Goal: Communication & Community: Answer question/provide support

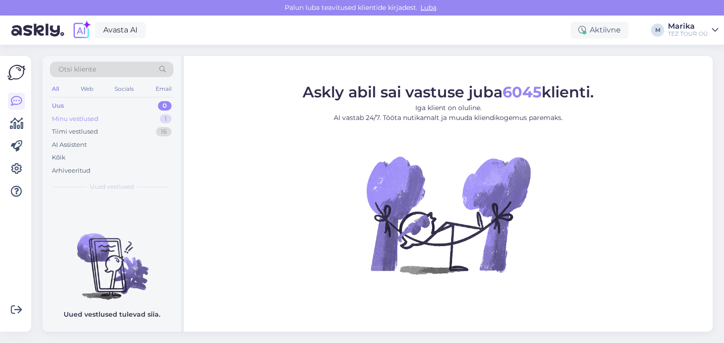
click at [93, 114] on div "Minu vestlused" at bounding box center [75, 118] width 47 height 9
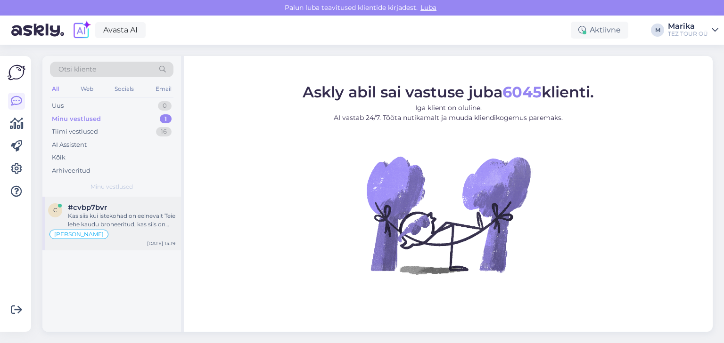
click at [118, 215] on div "Kas siis kui istekohad on eelnevalt Teie lehe kaudu broneeritud, kas siis on [P…" at bounding box center [121, 220] width 107 height 17
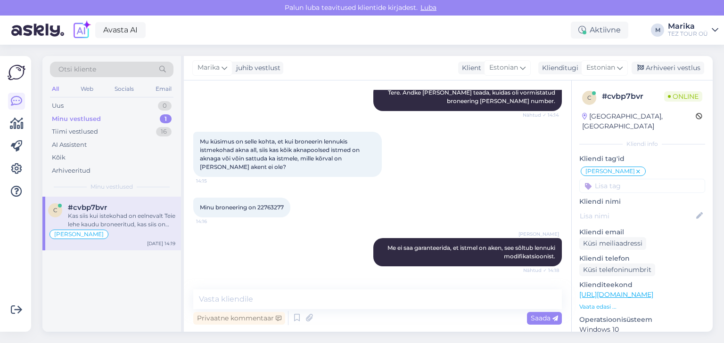
scroll to position [502, 0]
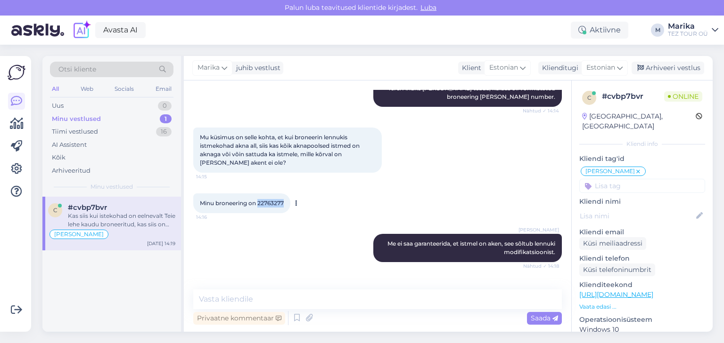
drag, startPoint x: 259, startPoint y: 195, endPoint x: 285, endPoint y: 196, distance: 25.9
click at [284, 200] on span "Minu broneering on 22763277" at bounding box center [242, 203] width 84 height 7
copy span "22763277"
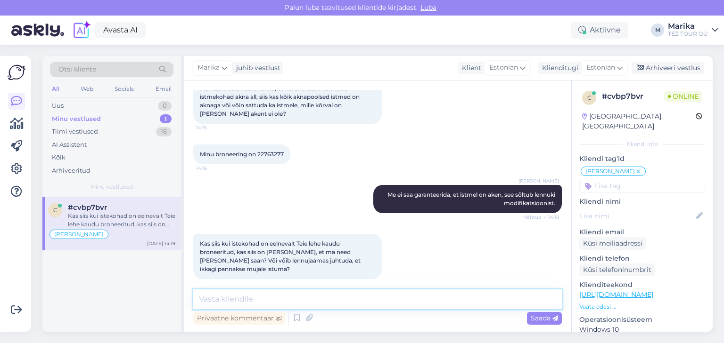
click at [268, 301] on textarea at bounding box center [377, 300] width 368 height 20
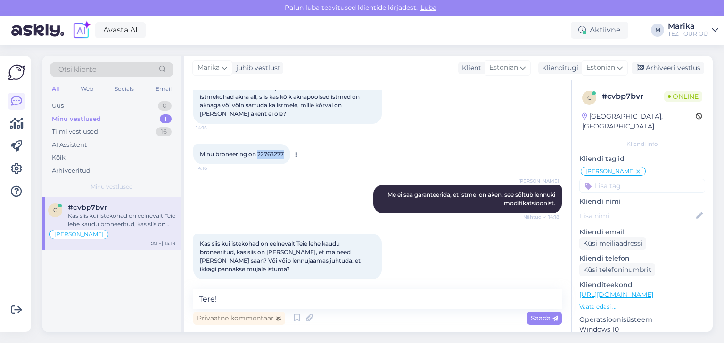
drag, startPoint x: 258, startPoint y: 145, endPoint x: 289, endPoint y: 144, distance: 31.1
click at [289, 145] on div "Minu broneering on 22763277 14:16" at bounding box center [241, 155] width 97 height 20
copy span "22763277"
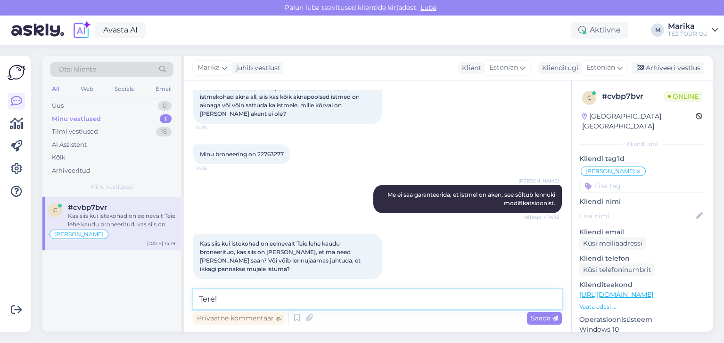
click at [239, 301] on textarea "Tere!" at bounding box center [377, 300] width 368 height 20
paste textarea "22763277"
type textarea "Tere! 22763277 on [DATE]. aasta broneering."
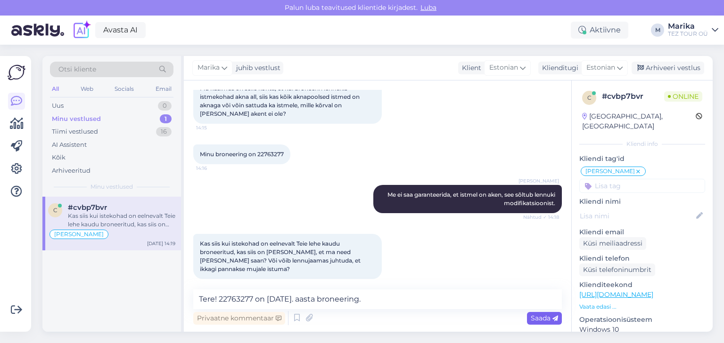
click at [535, 319] on span "Saada" at bounding box center [543, 318] width 27 height 8
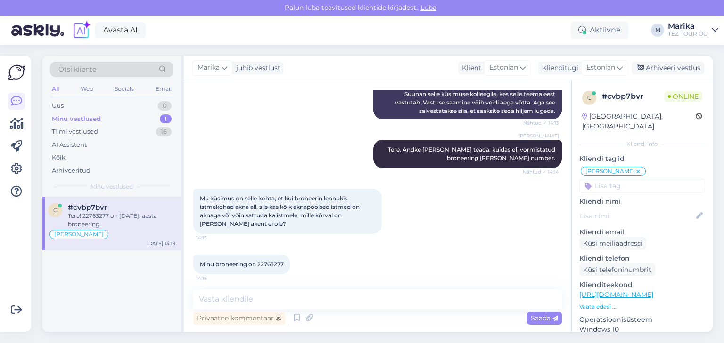
scroll to position [592, 0]
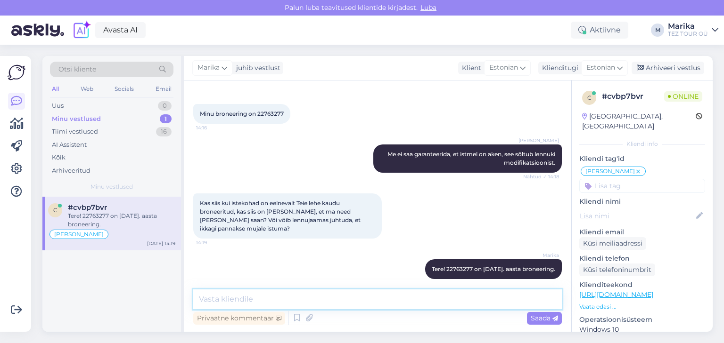
click at [288, 300] on textarea at bounding box center [377, 300] width 368 height 20
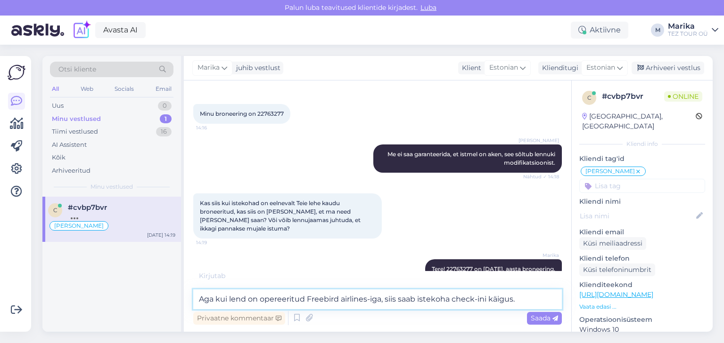
click at [344, 298] on textarea "Aga kui lend on opereeritud Freebird airlines-iga, siis saab istekoha check-ini…" at bounding box center [377, 300] width 368 height 20
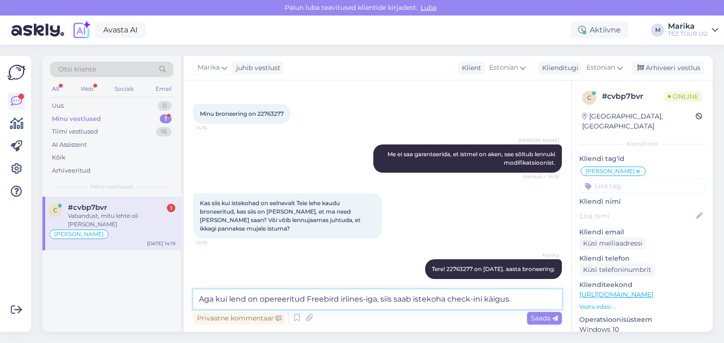
scroll to position [632, 0]
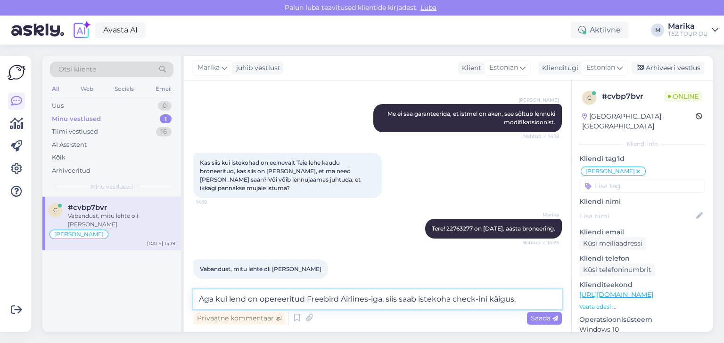
type textarea "Aga kui lend on opereeritud Freebird Airlines-iga, siis saab istekoha check-ini…"
click at [535, 319] on span "Saada" at bounding box center [543, 318] width 27 height 8
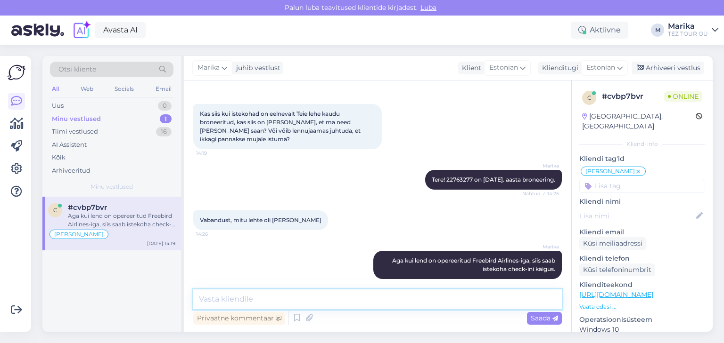
click at [459, 301] on textarea at bounding box center [377, 300] width 368 height 20
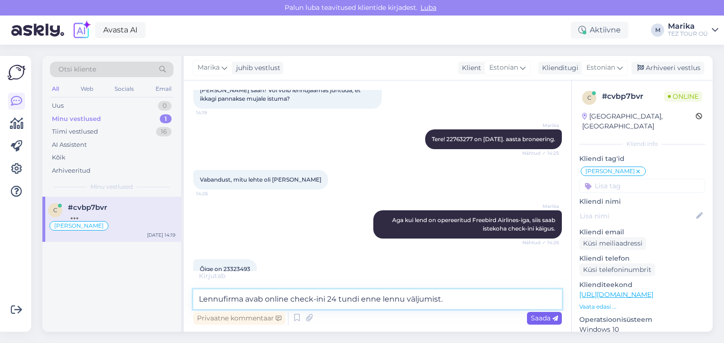
type textarea "Lennufirma avab online check-ini 24 tundi enne lennu väljumist."
click at [535, 319] on span "Saada" at bounding box center [543, 318] width 27 height 8
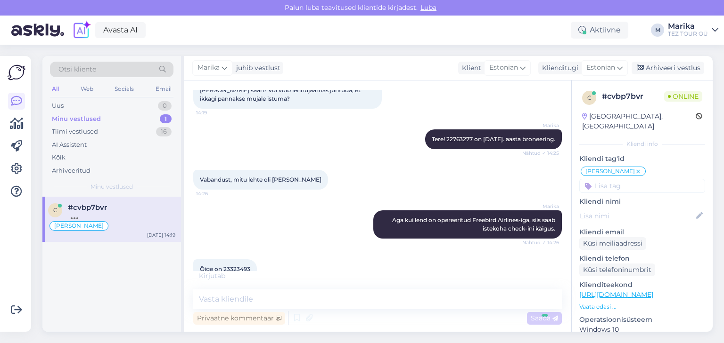
scroll to position [771, 0]
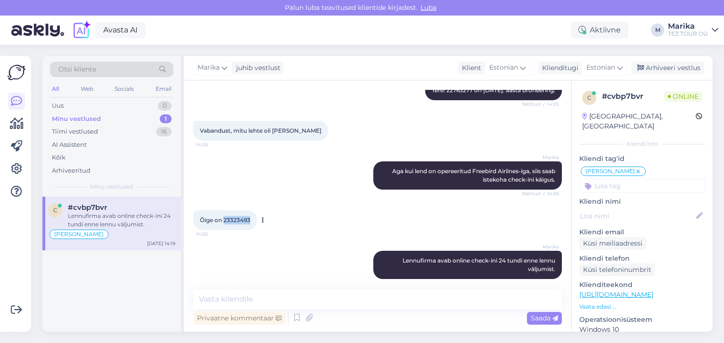
drag, startPoint x: 224, startPoint y: 211, endPoint x: 253, endPoint y: 212, distance: 29.2
click at [253, 212] on div "Õige on 23323493 14:26" at bounding box center [225, 221] width 64 height 20
copy span "23323493"
click at [346, 301] on textarea at bounding box center [377, 300] width 368 height 20
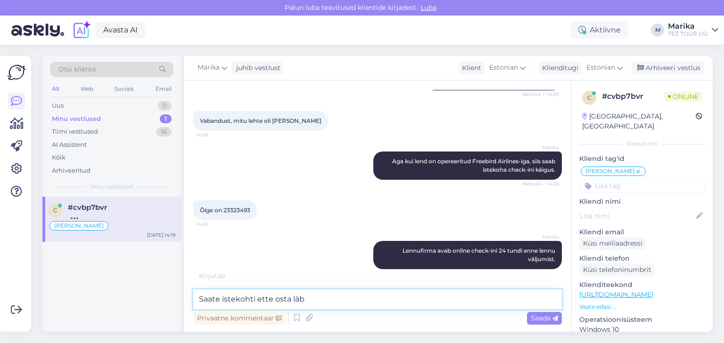
scroll to position [820, 0]
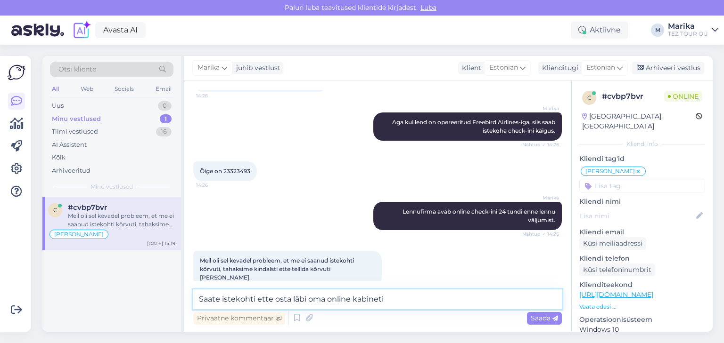
type textarea "Saate istekohti ette osta läbi oma online kabineti."
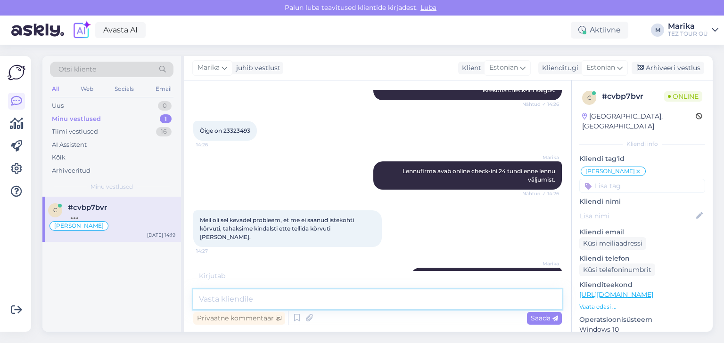
click at [356, 303] on textarea at bounding box center [377, 300] width 368 height 20
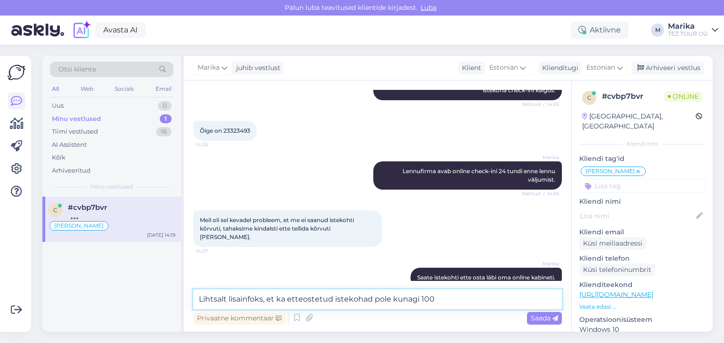
scroll to position [909, 0]
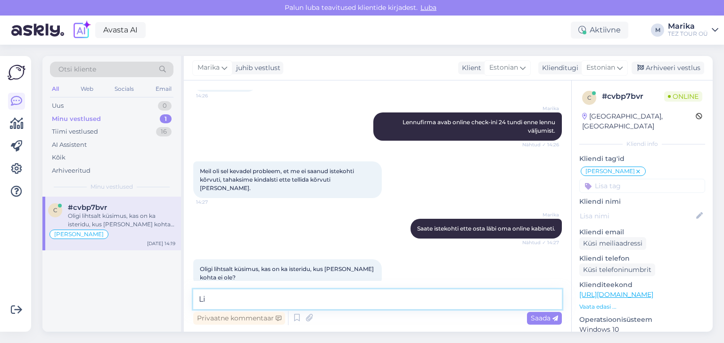
type textarea "L"
click at [284, 302] on textarea at bounding box center [377, 300] width 368 height 20
type textarea "Lennukis on 3 ja 3 istmekonfiguratsiooniga istmerida."
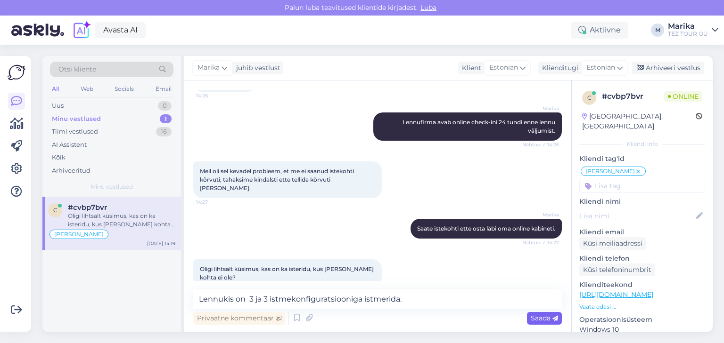
click at [539, 317] on span "Saada" at bounding box center [543, 318] width 27 height 8
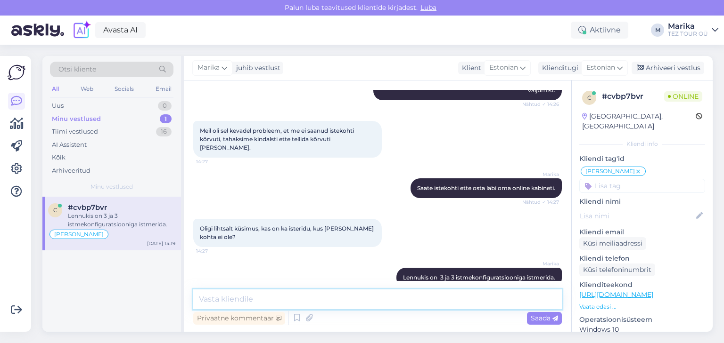
click at [386, 300] on textarea at bounding box center [377, 300] width 368 height 20
click at [387, 299] on textarea at bounding box center [377, 300] width 368 height 20
click at [394, 298] on textarea at bounding box center [377, 300] width 368 height 20
click at [281, 299] on textarea "Üldjuhul on ikka igale real [PERSON_NAME]." at bounding box center [377, 300] width 368 height 20
click at [309, 299] on textarea "Üldjuhul on ikka igal real [PERSON_NAME]." at bounding box center [377, 300] width 368 height 20
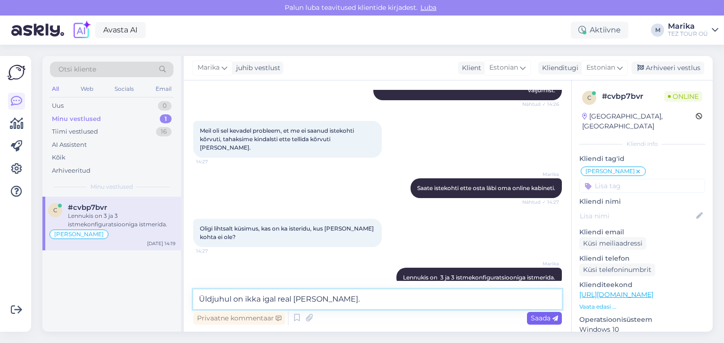
type textarea "Üldjuhul on ikka igal real [PERSON_NAME]."
click at [535, 320] on span "Saada" at bounding box center [543, 318] width 27 height 8
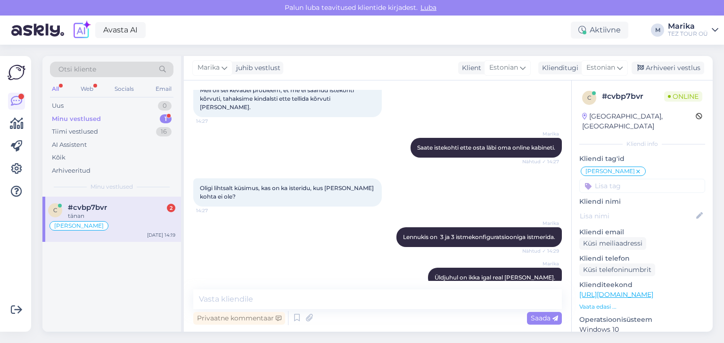
scroll to position [1071, 0]
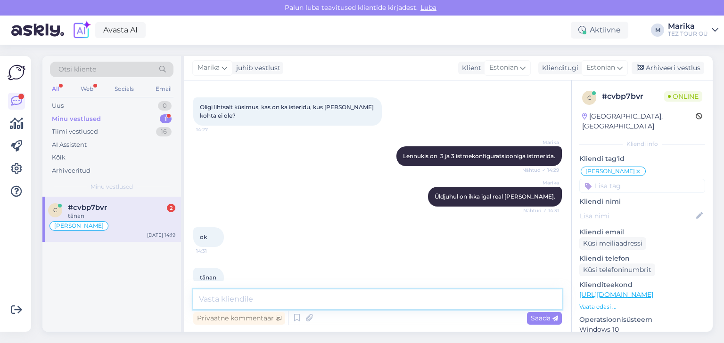
click at [378, 304] on textarea at bounding box center [377, 300] width 368 height 20
type textarea "Palun."
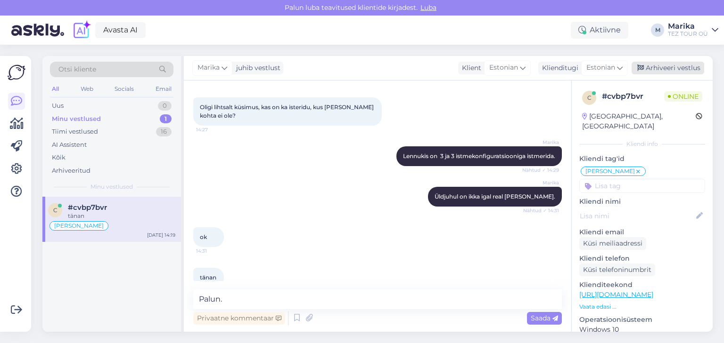
click at [649, 67] on div "Arhiveeri vestlus" at bounding box center [667, 68] width 73 height 13
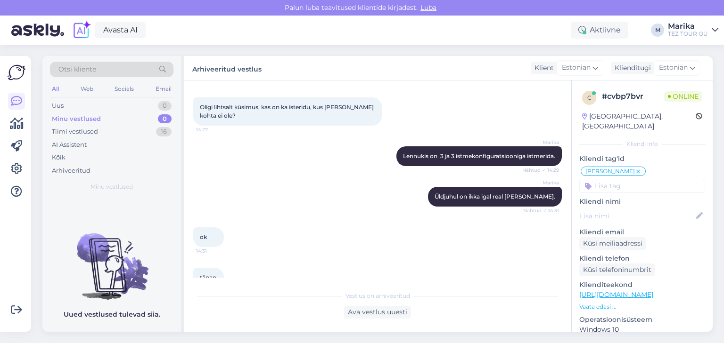
click at [626, 179] on input at bounding box center [642, 186] width 126 height 14
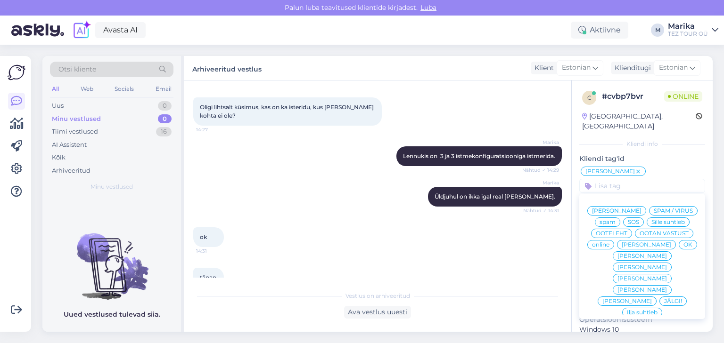
click at [665, 154] on p "Kliendi tag'id" at bounding box center [642, 159] width 126 height 10
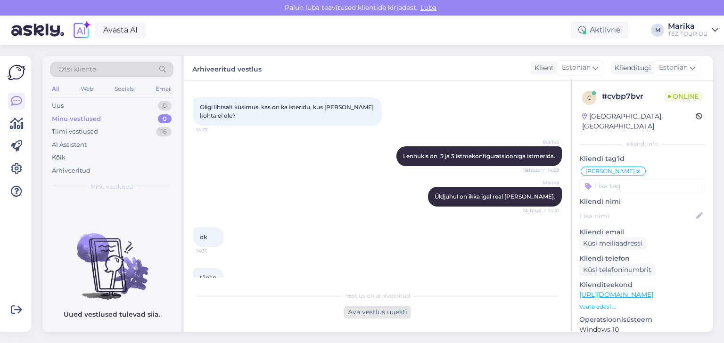
click at [386, 307] on div "Ava vestlus uuesti" at bounding box center [377, 312] width 67 height 13
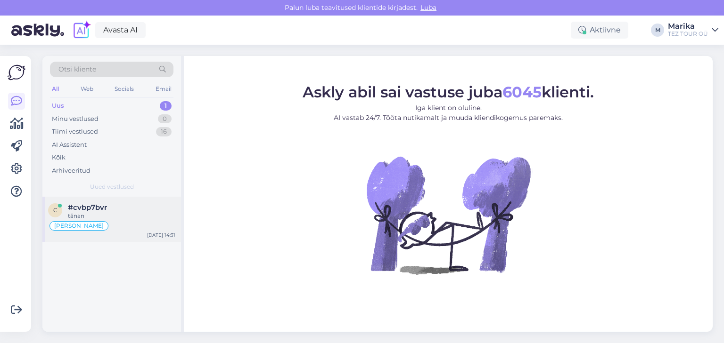
click at [141, 211] on div "#cvbp7bvr" at bounding box center [121, 207] width 107 height 8
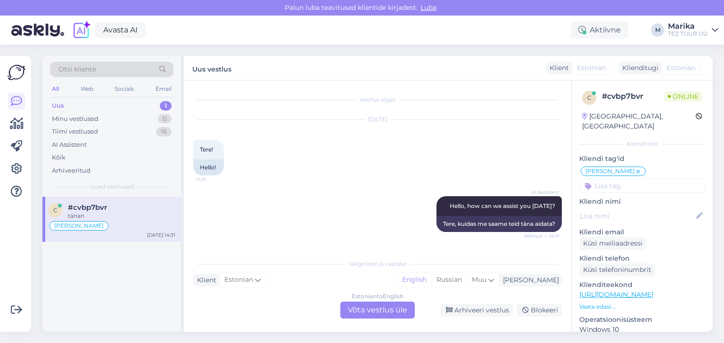
scroll to position [1106, 0]
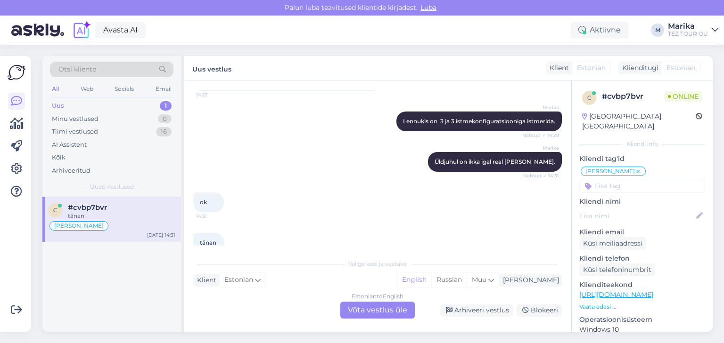
click at [366, 313] on div "Estonian to English Võta vestlus üle" at bounding box center [377, 310] width 74 height 17
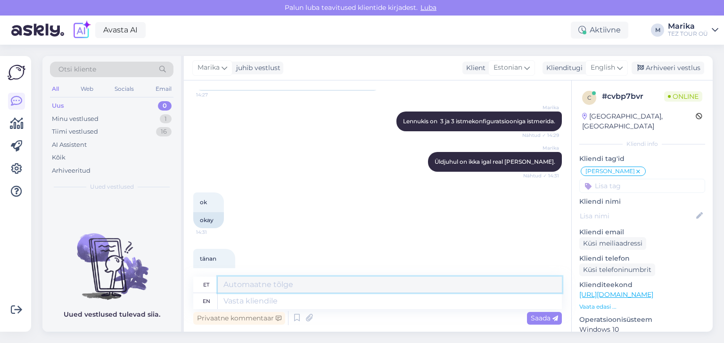
click at [309, 287] on textarea at bounding box center [390, 285] width 344 height 16
click at [601, 69] on span "English" at bounding box center [602, 68] width 24 height 10
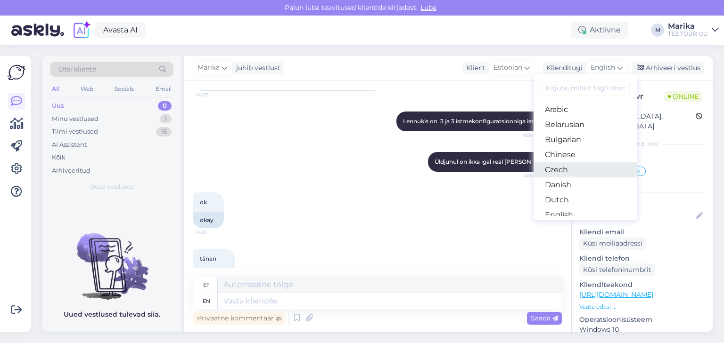
scroll to position [50, 0]
click at [570, 180] on link "Estonian" at bounding box center [585, 180] width 104 height 15
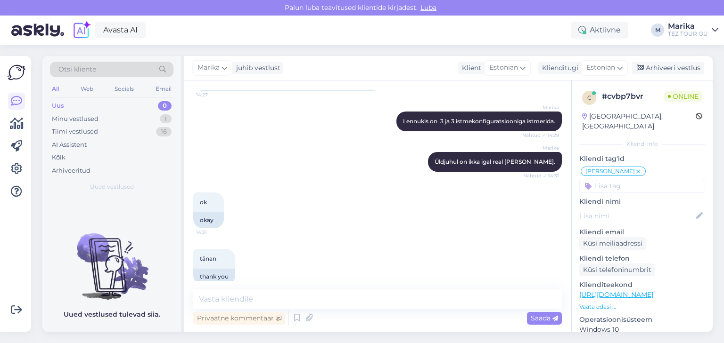
scroll to position [1275, 0]
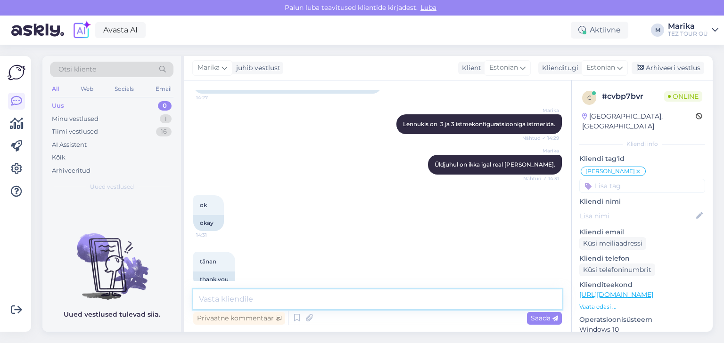
click at [302, 303] on textarea at bounding box center [377, 300] width 368 height 20
type textarea "Palun!"
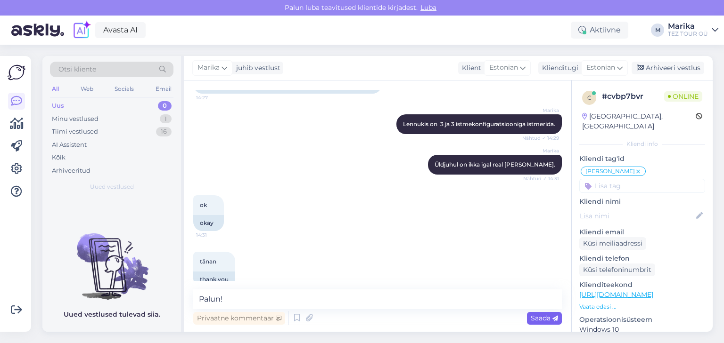
click at [538, 320] on span "Saada" at bounding box center [543, 318] width 27 height 8
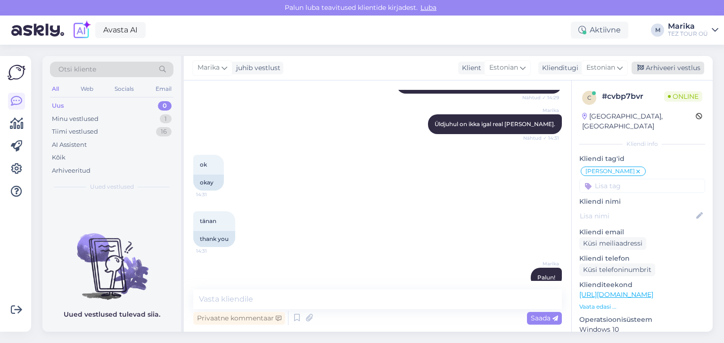
click at [657, 65] on div "Arhiveeri vestlus" at bounding box center [667, 68] width 73 height 13
